Goal: Information Seeking & Learning: Learn about a topic

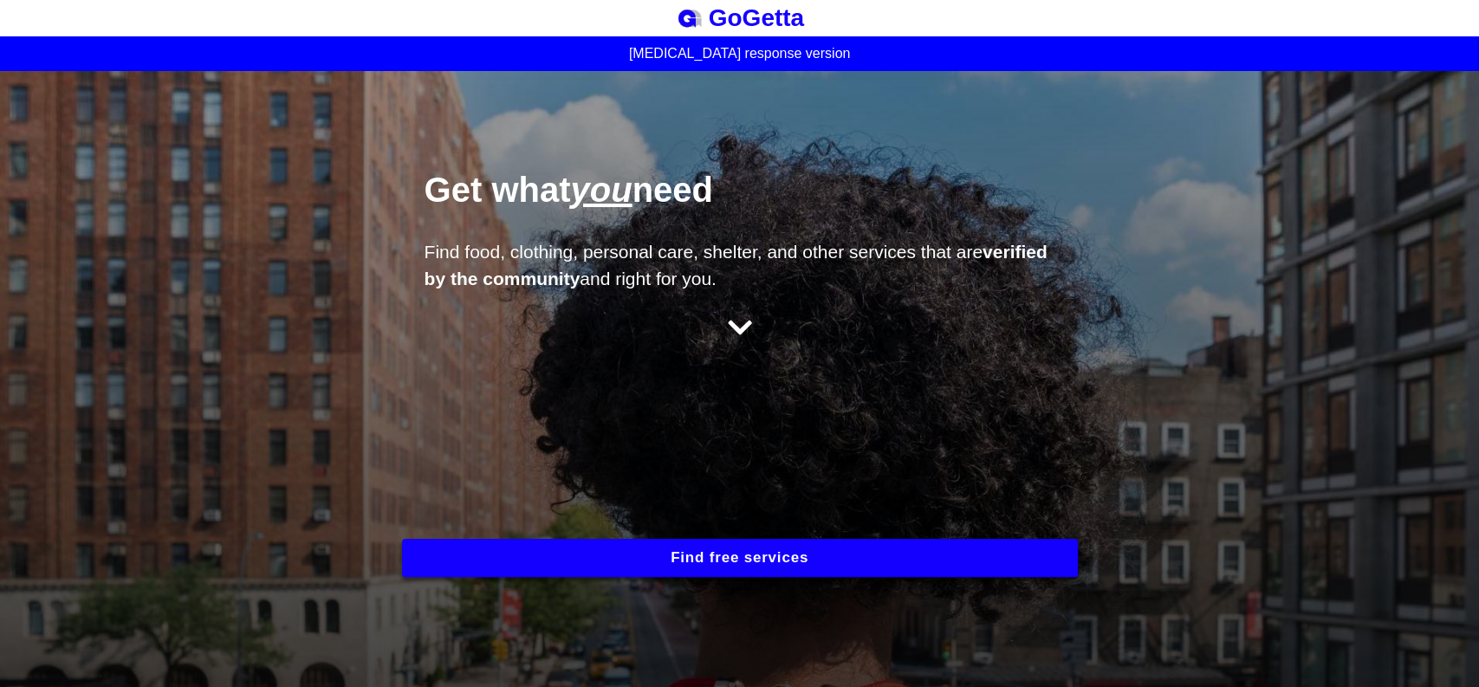
click at [734, 322] on icon at bounding box center [740, 328] width 24 height 28
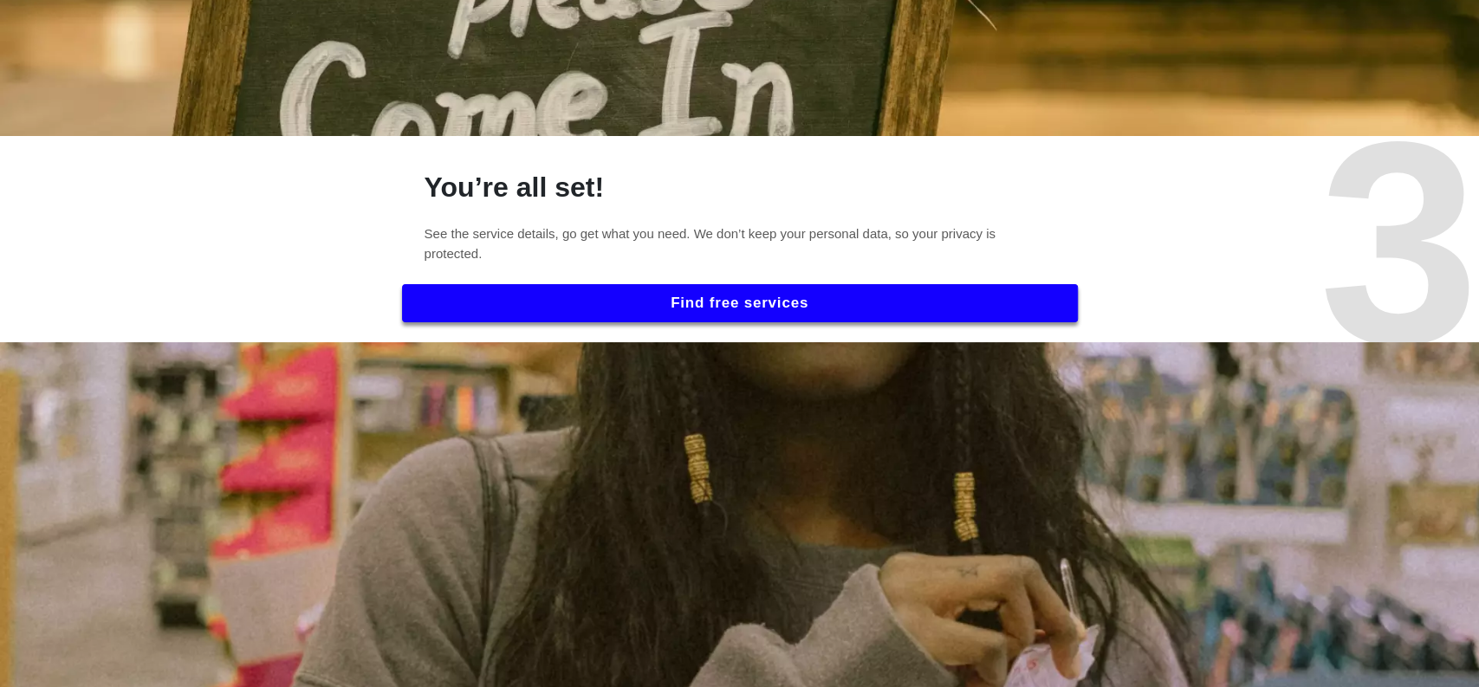
scroll to position [1928, 0]
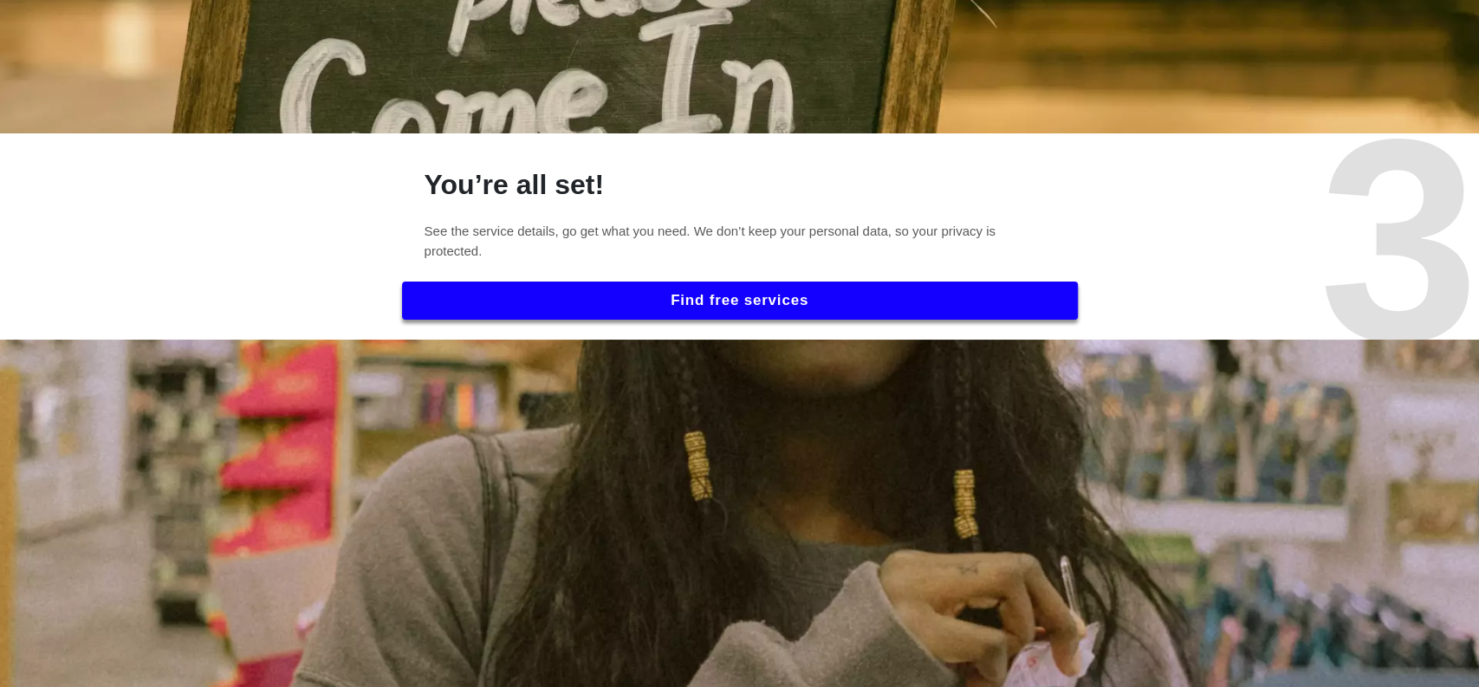
click at [744, 308] on button "Find free services" at bounding box center [740, 301] width 676 height 38
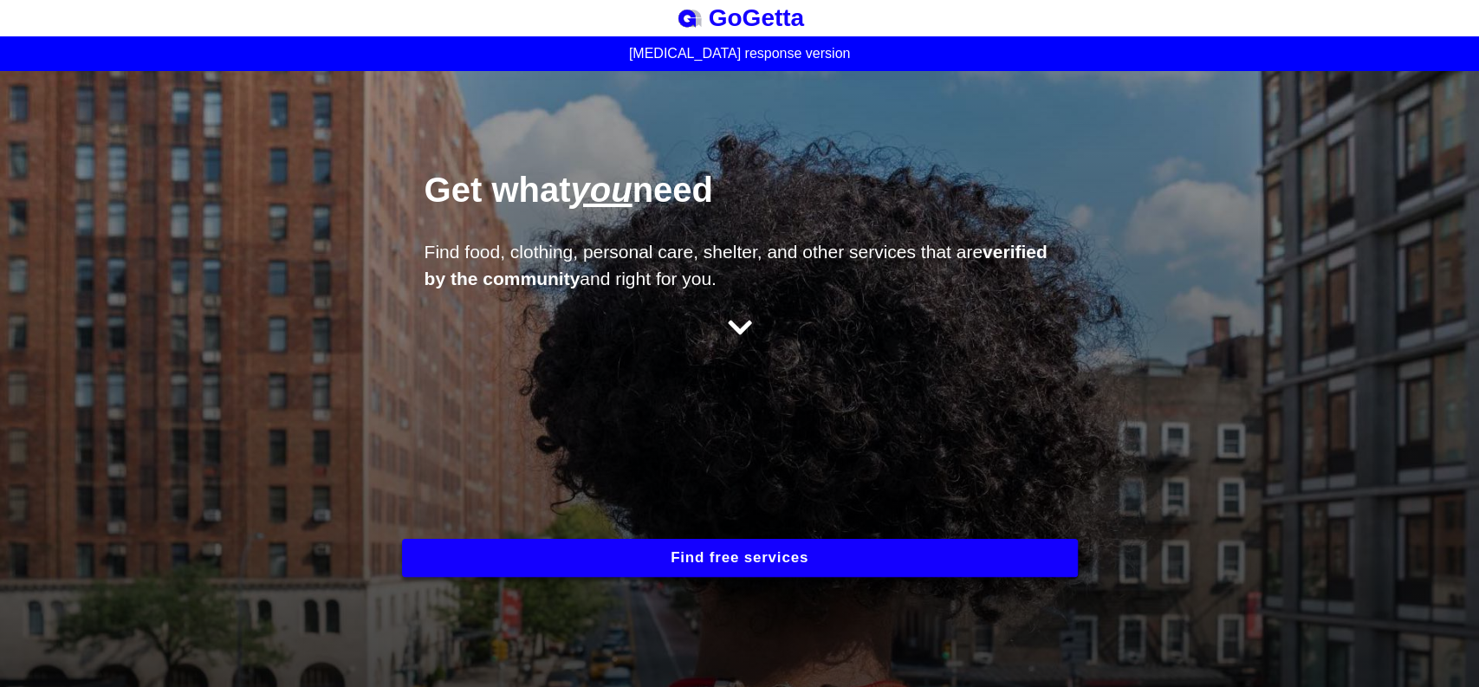
click at [750, 562] on button "Find free services" at bounding box center [740, 558] width 676 height 38
click at [597, 564] on button "Find free services" at bounding box center [740, 558] width 676 height 38
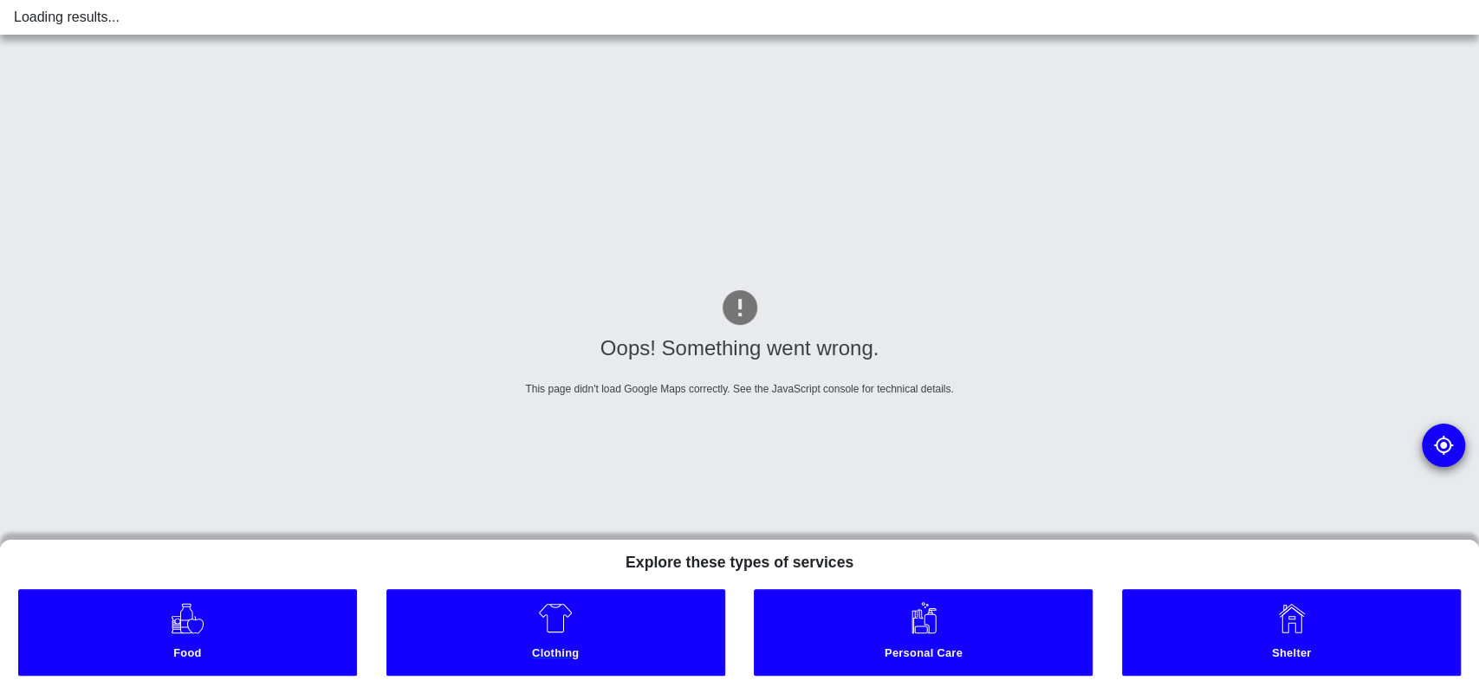
click at [621, 661] on small "Clothing" at bounding box center [556, 656] width 330 height 18
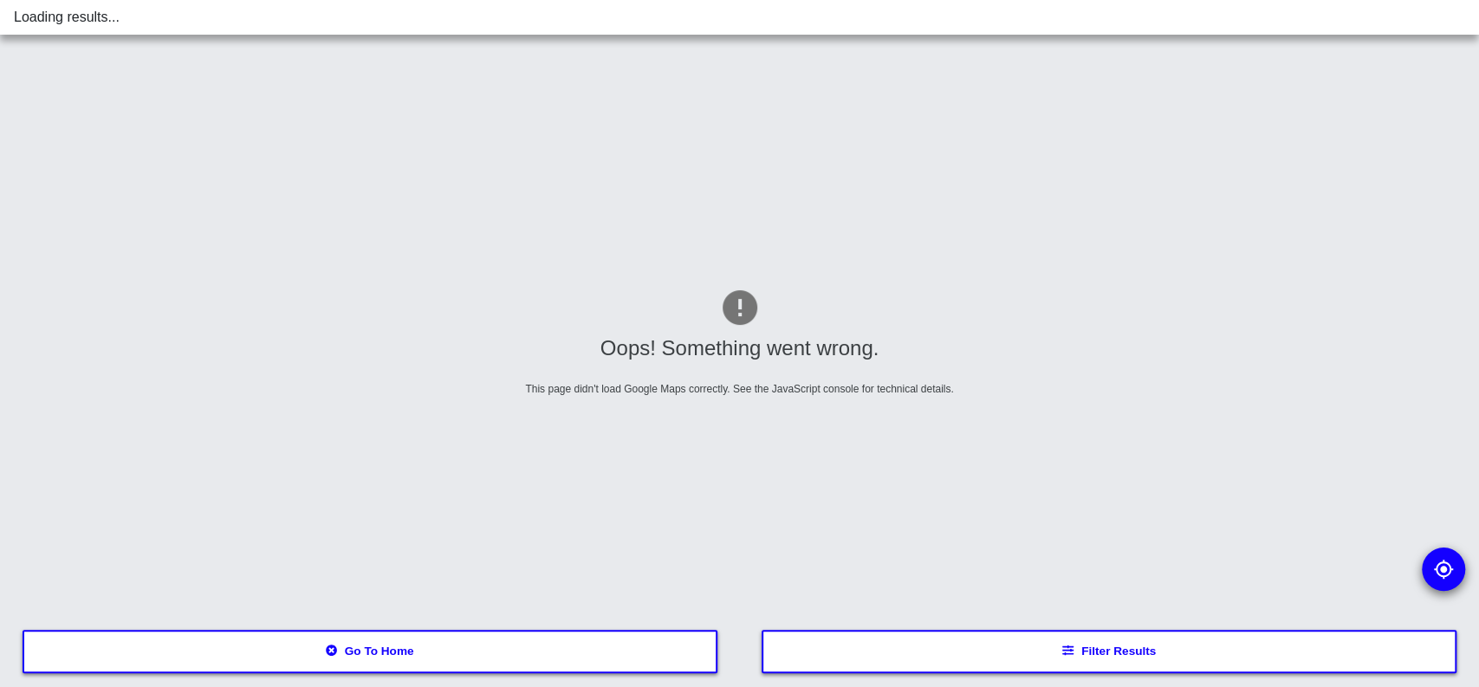
click at [621, 661] on button "Go to home" at bounding box center [370, 651] width 695 height 43
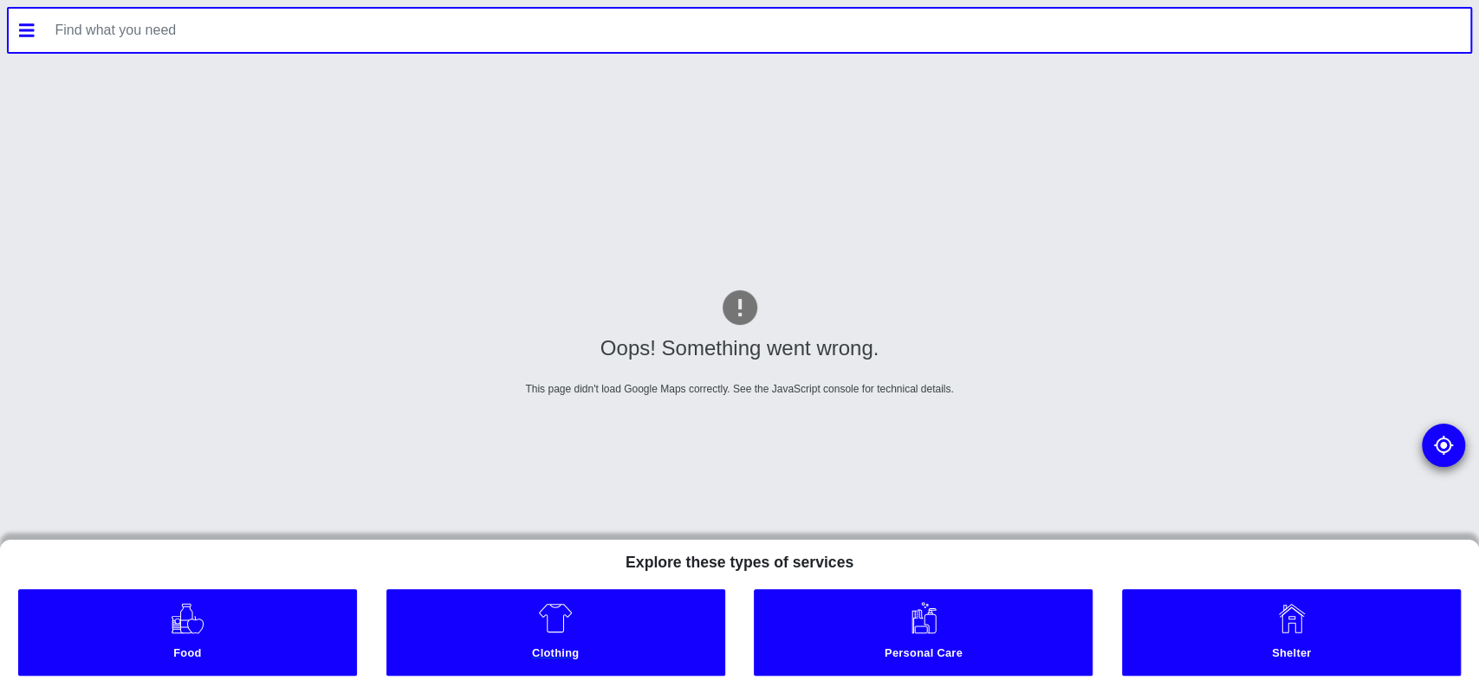
click at [569, 647] on small "Clothing" at bounding box center [556, 656] width 330 height 18
